Goal: Navigation & Orientation: Find specific page/section

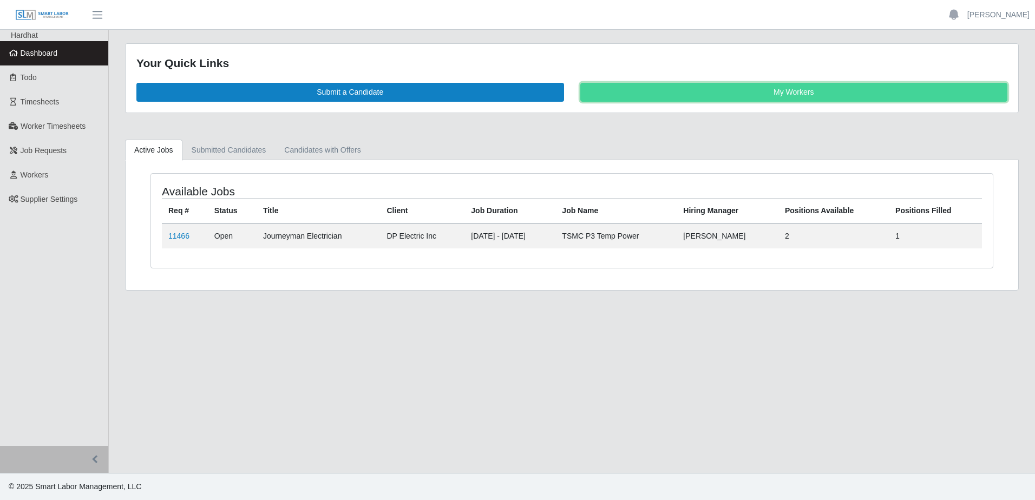
click at [688, 88] on link "My Workers" at bounding box center [794, 92] width 428 height 19
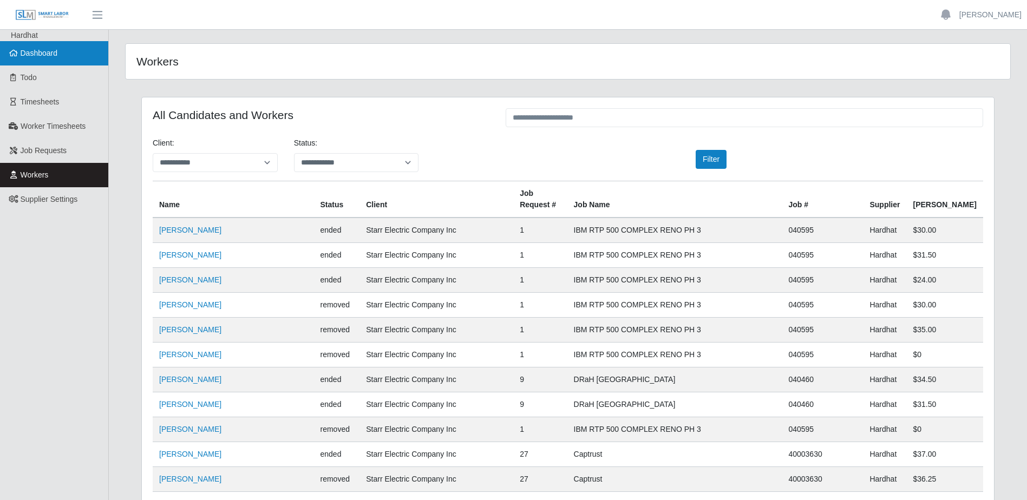
click at [43, 45] on link "Dashboard" at bounding box center [54, 53] width 108 height 24
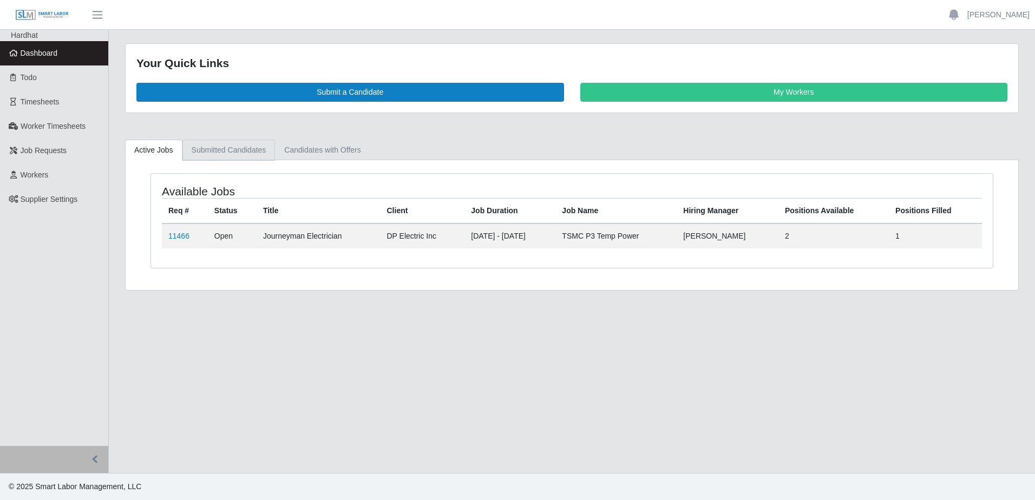
click at [231, 152] on link "Submitted Candidates" at bounding box center [228, 150] width 93 height 21
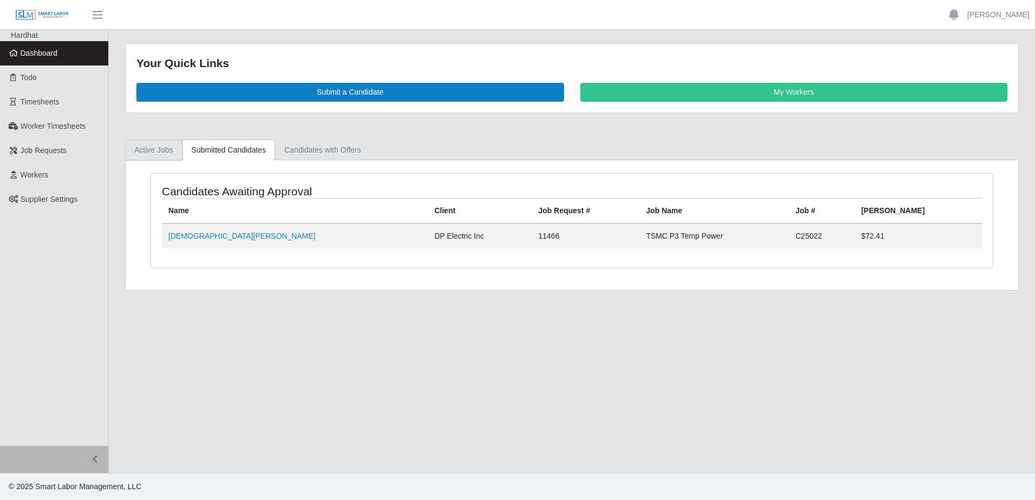
click at [145, 153] on link "Active Jobs" at bounding box center [153, 150] width 57 height 21
